Goal: Information Seeking & Learning: Learn about a topic

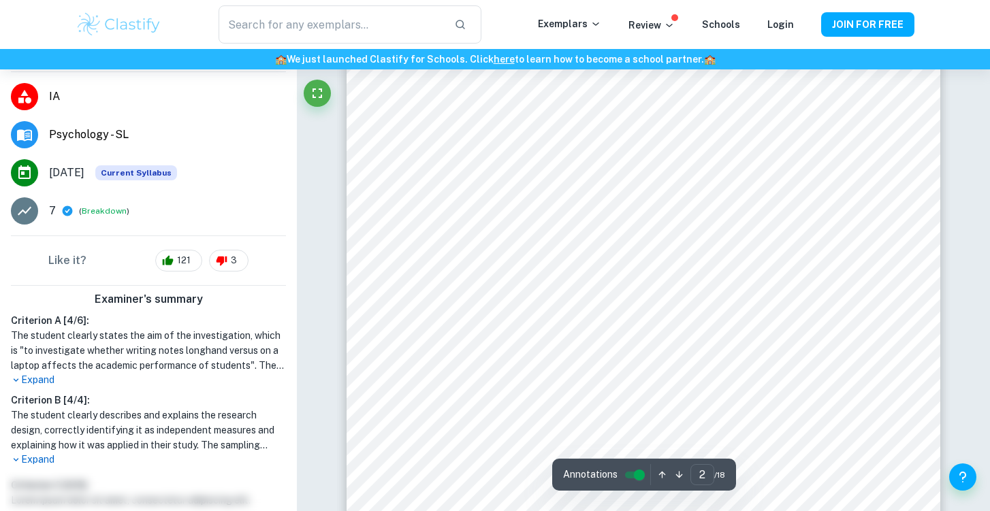
scroll to position [940, 0]
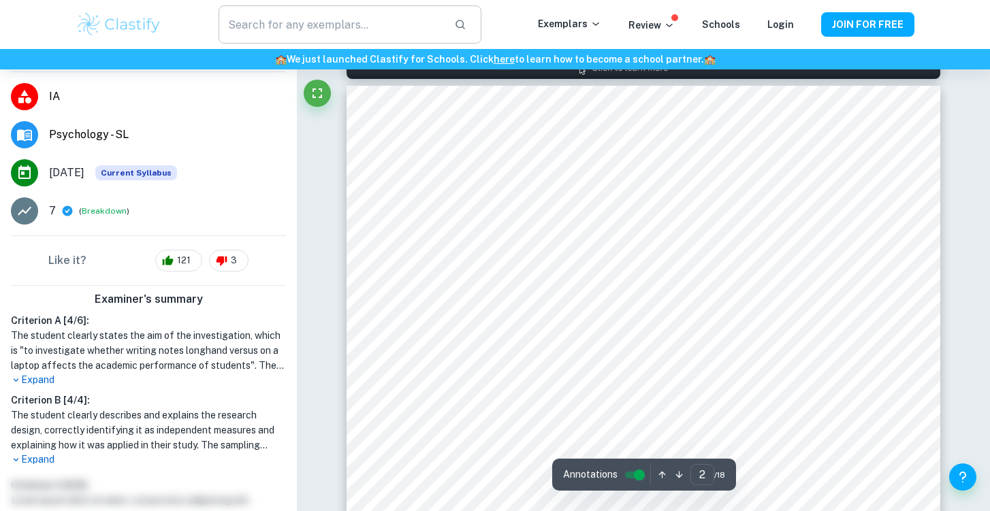
click at [306, 35] on input "text" at bounding box center [331, 24] width 225 height 38
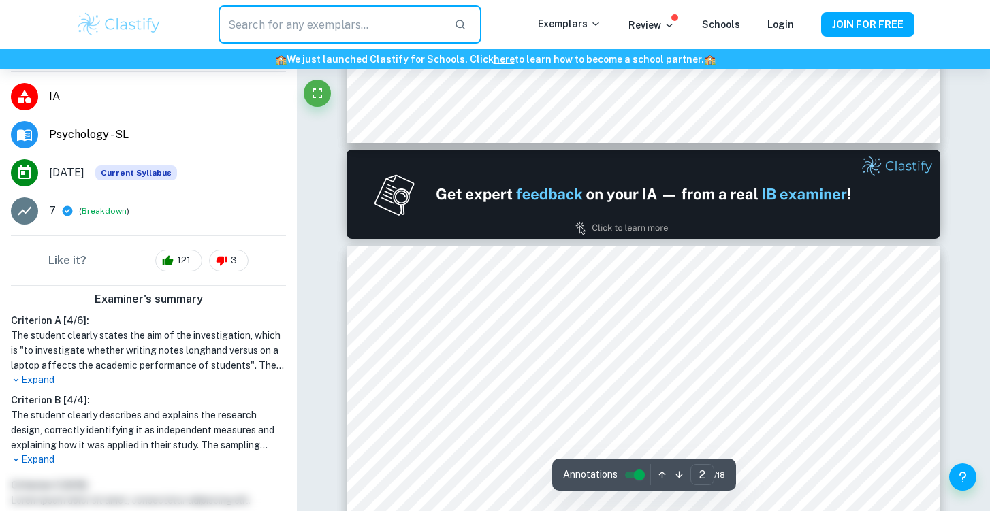
type input "1"
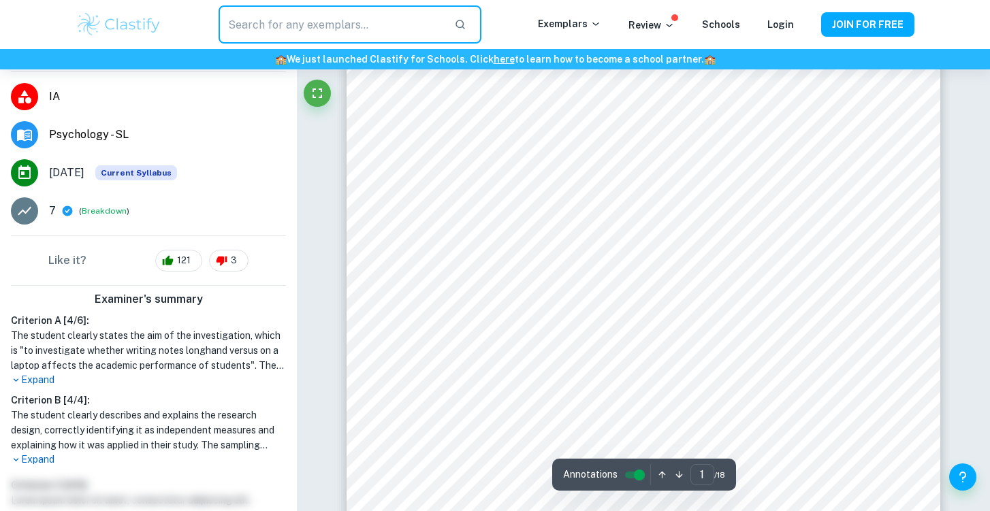
scroll to position [0, 0]
click at [343, 32] on input "text" at bounding box center [331, 24] width 225 height 38
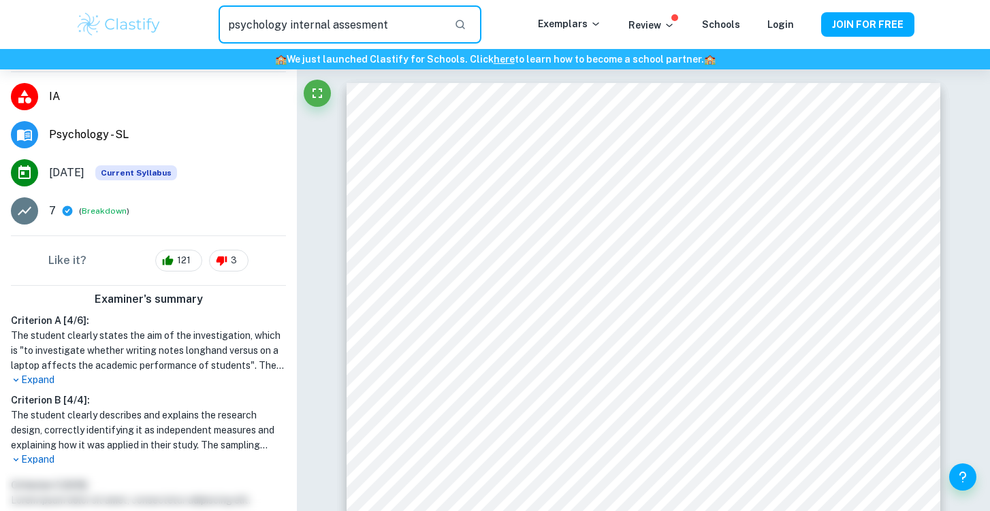
type input "psychology internal assesment"
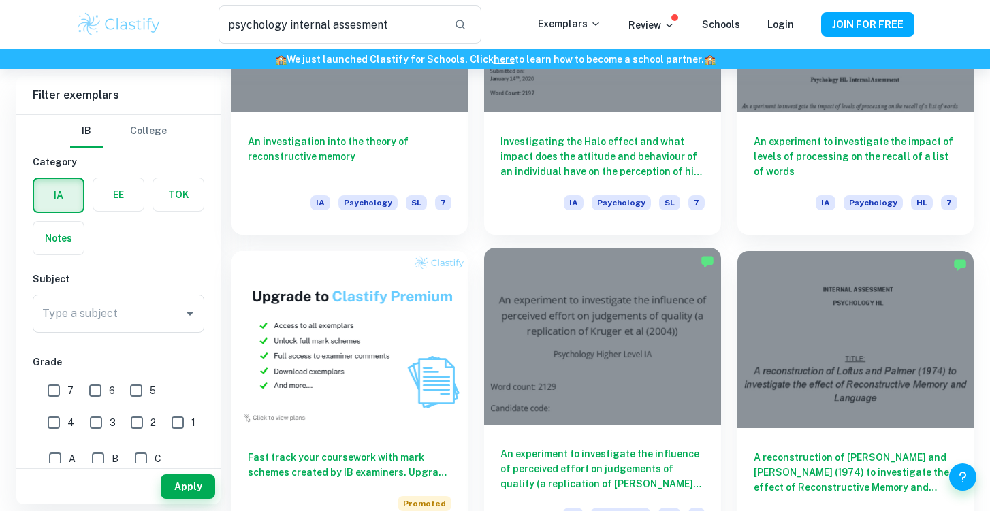
scroll to position [528, 0]
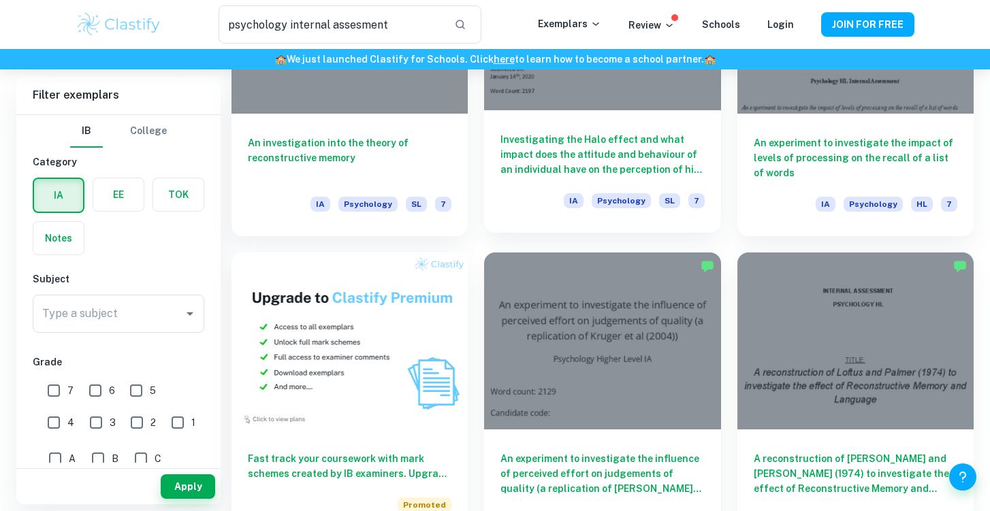
click at [565, 161] on h6 "Investigating the Halo effect and what impact does the attitude and behaviour o…" at bounding box center [603, 154] width 204 height 45
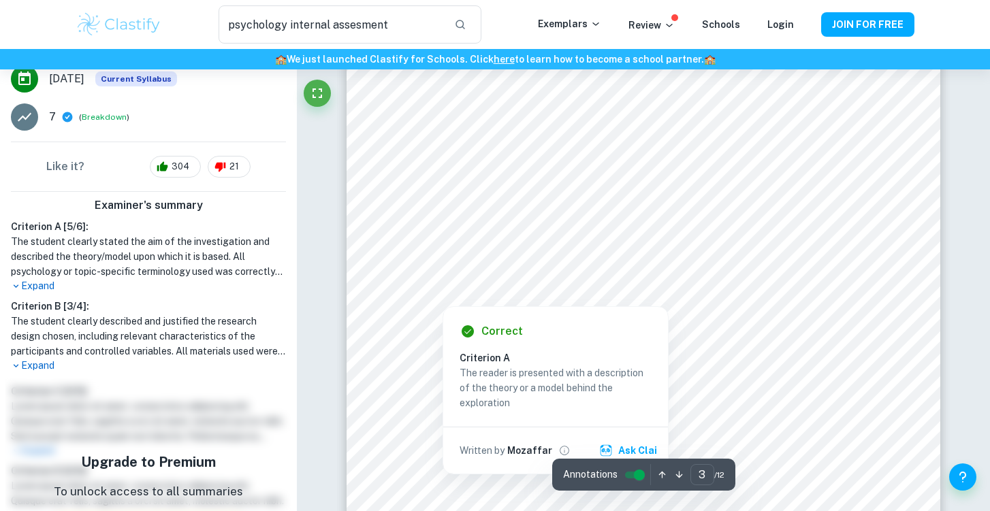
scroll to position [2014, 0]
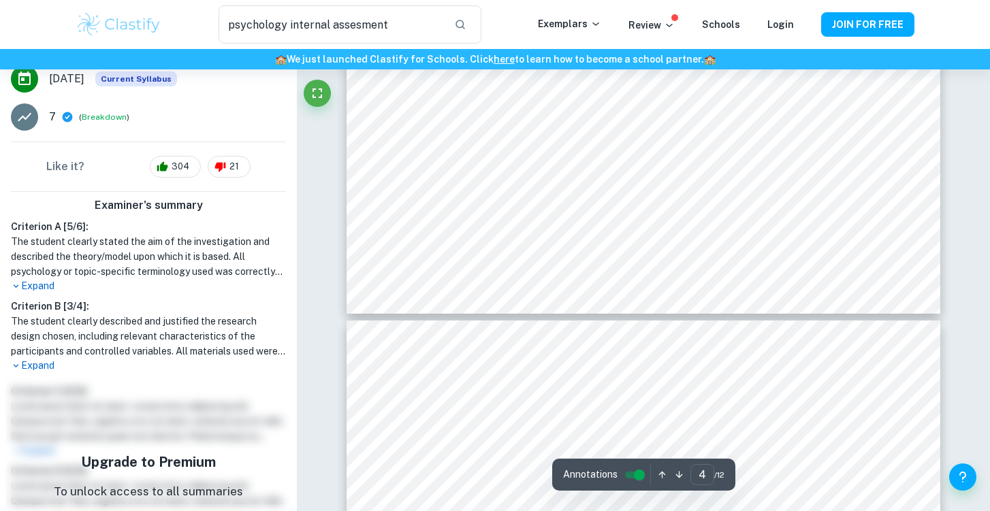
type input "5"
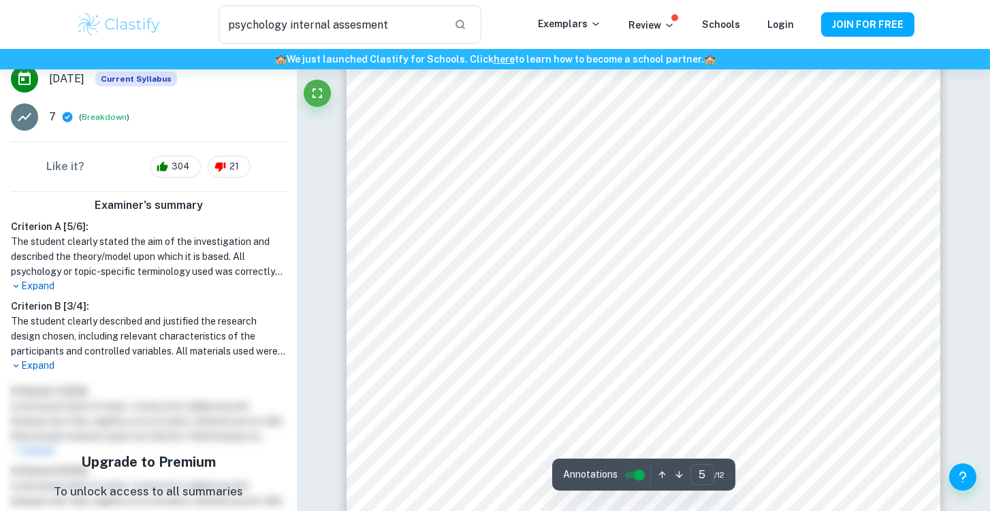
scroll to position [3749, 0]
